Goal: Transaction & Acquisition: Purchase product/service

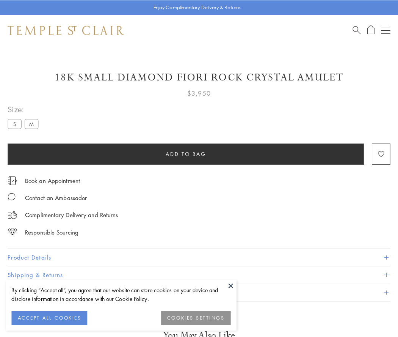
scroll to position [38, 0]
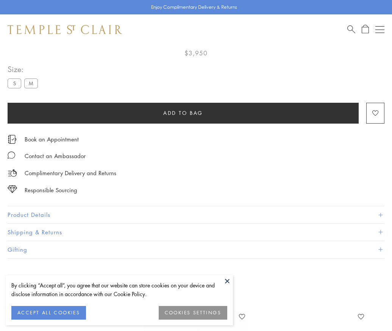
click at [183, 113] on span "Add to bag" at bounding box center [183, 113] width 40 height 8
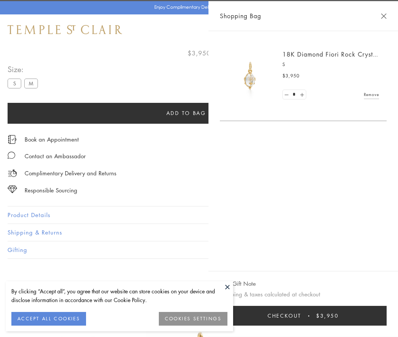
click at [301, 315] on span "Checkout" at bounding box center [285, 315] width 34 height 8
